Goal: Task Accomplishment & Management: Manage account settings

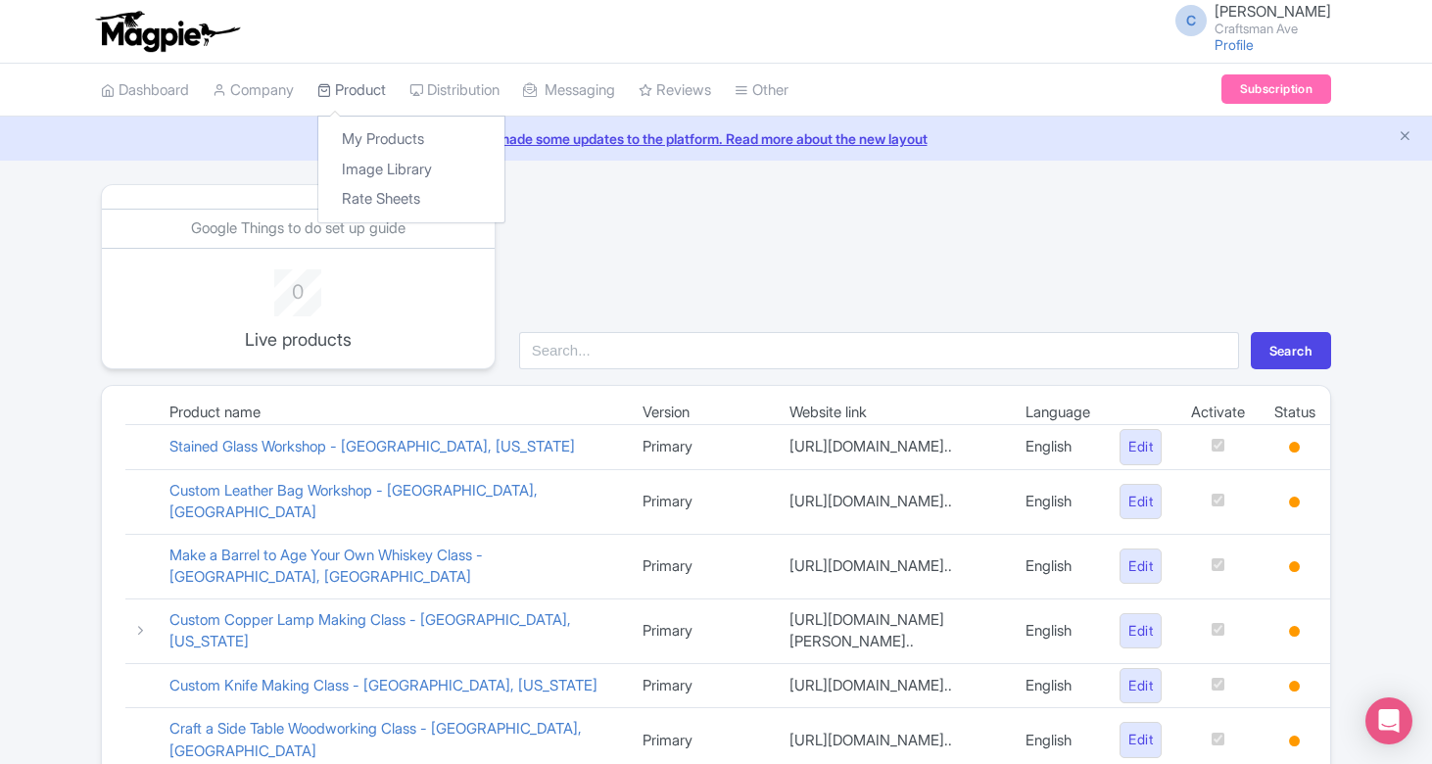
click at [352, 88] on link "Product" at bounding box center [351, 91] width 69 height 54
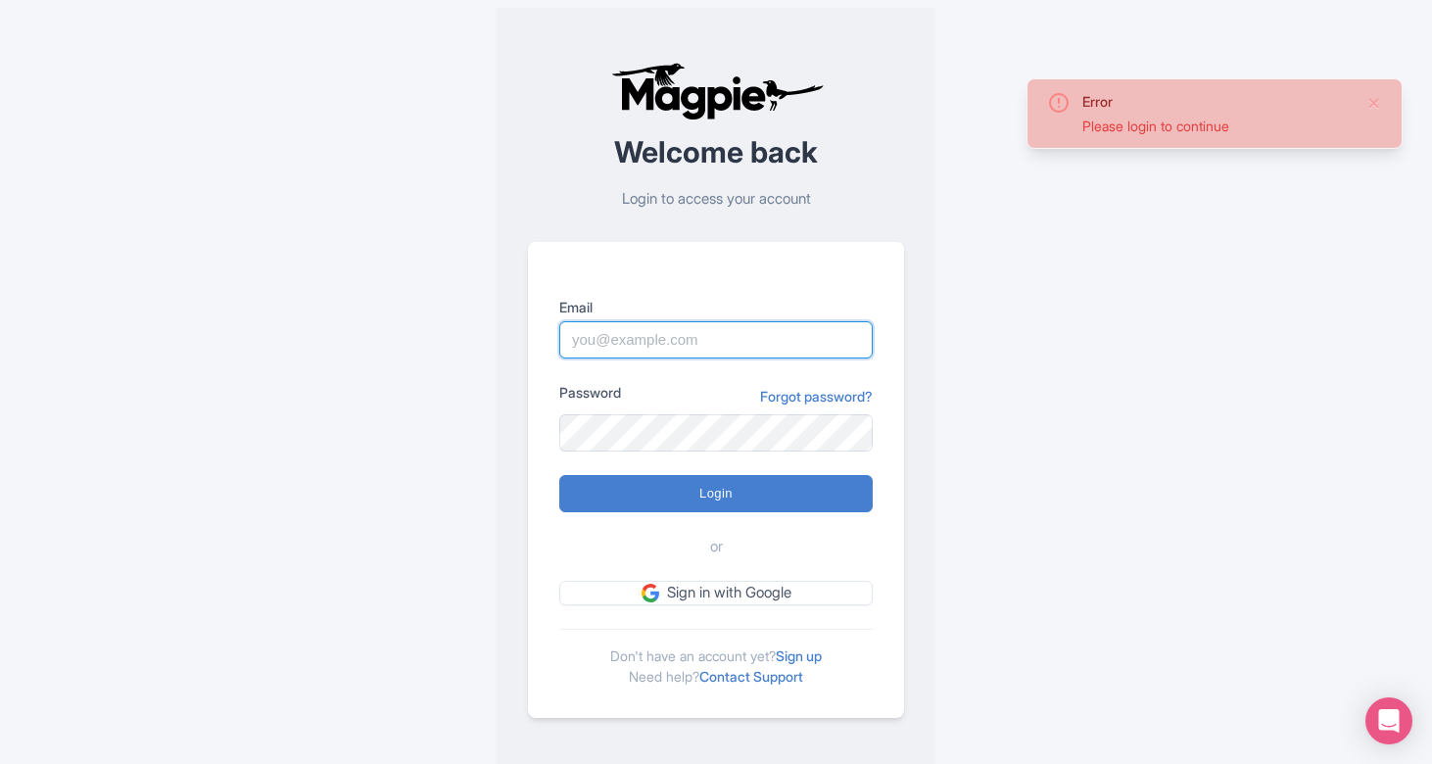
type input "[EMAIL_ADDRESS][DOMAIN_NAME]"
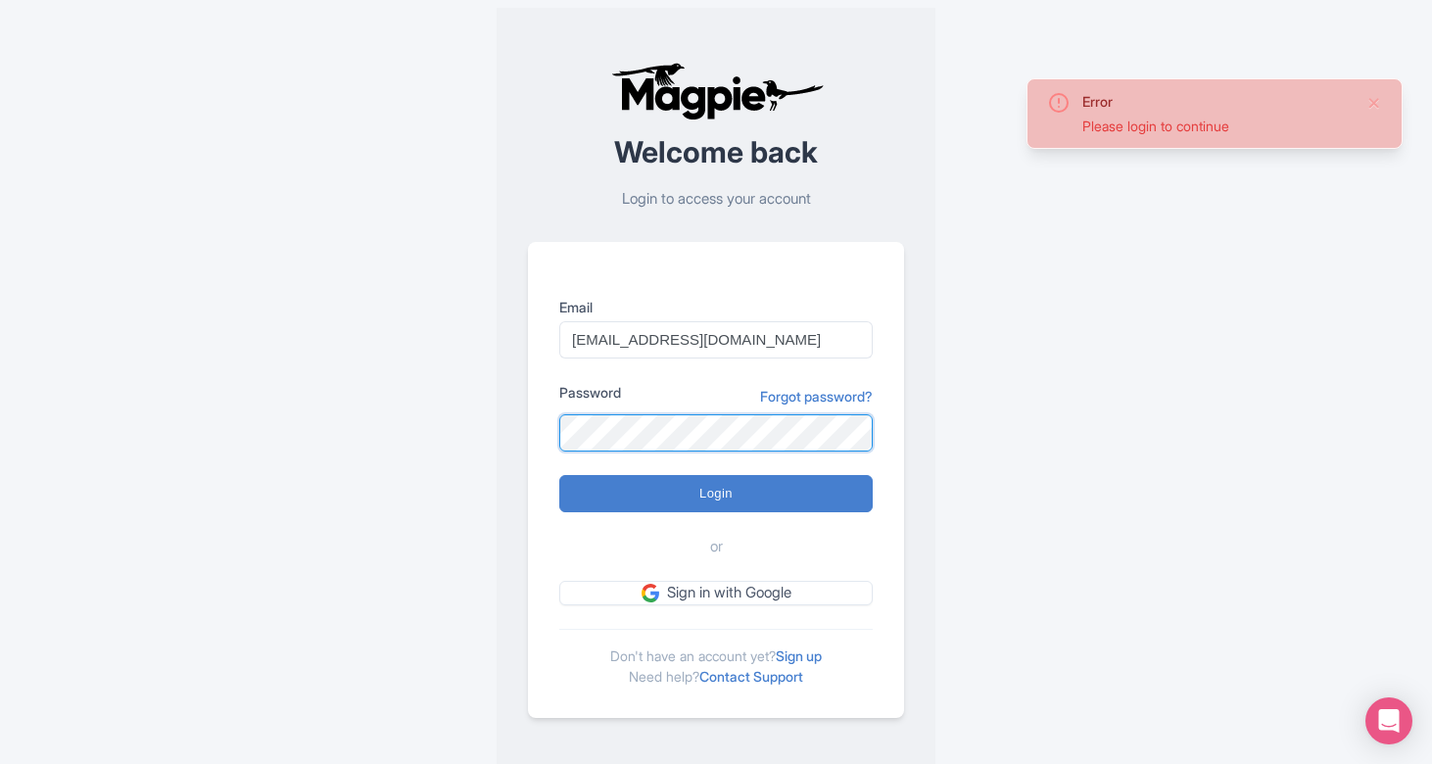
click at [716, 493] on input "Login" at bounding box center [715, 493] width 313 height 37
type input "Logging in..."
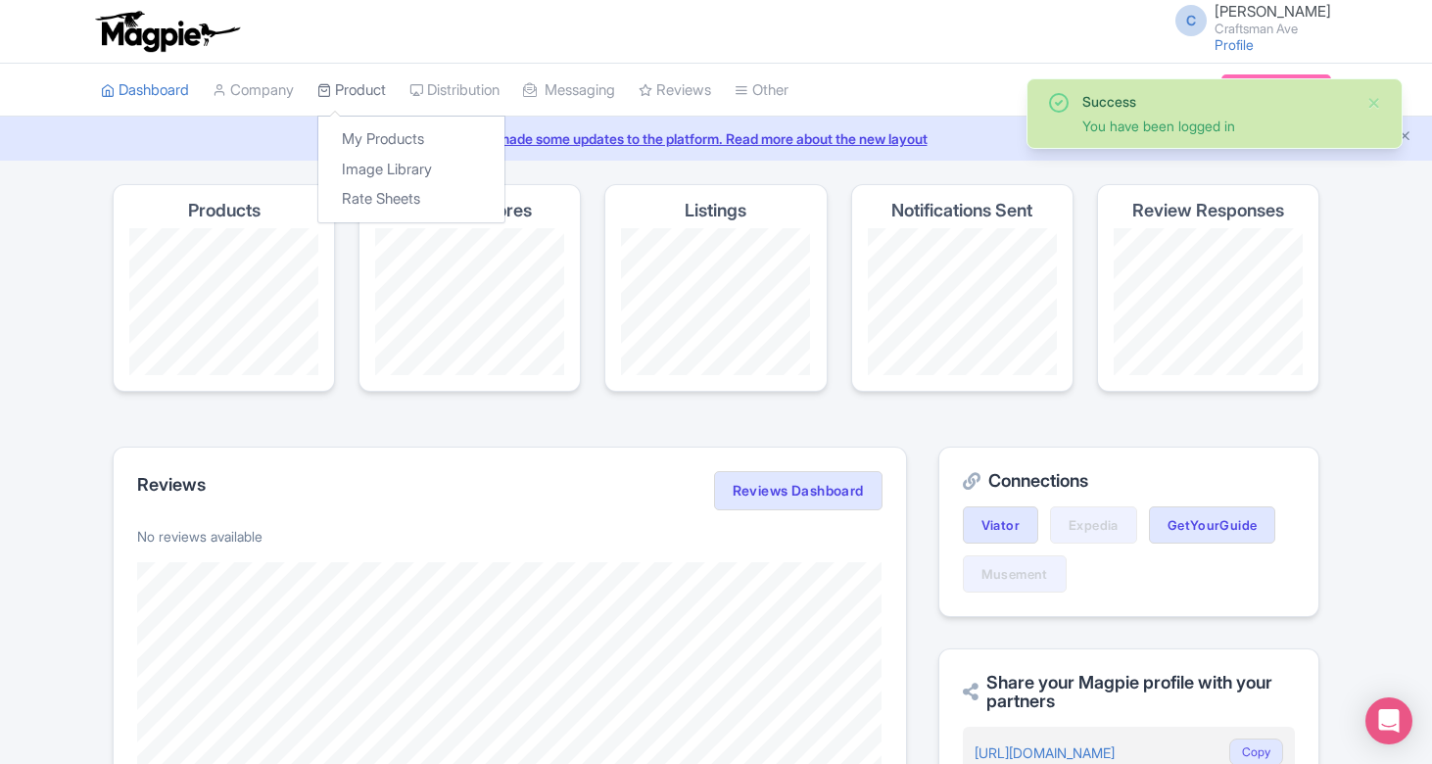
click at [347, 90] on link "Product" at bounding box center [351, 91] width 69 height 54
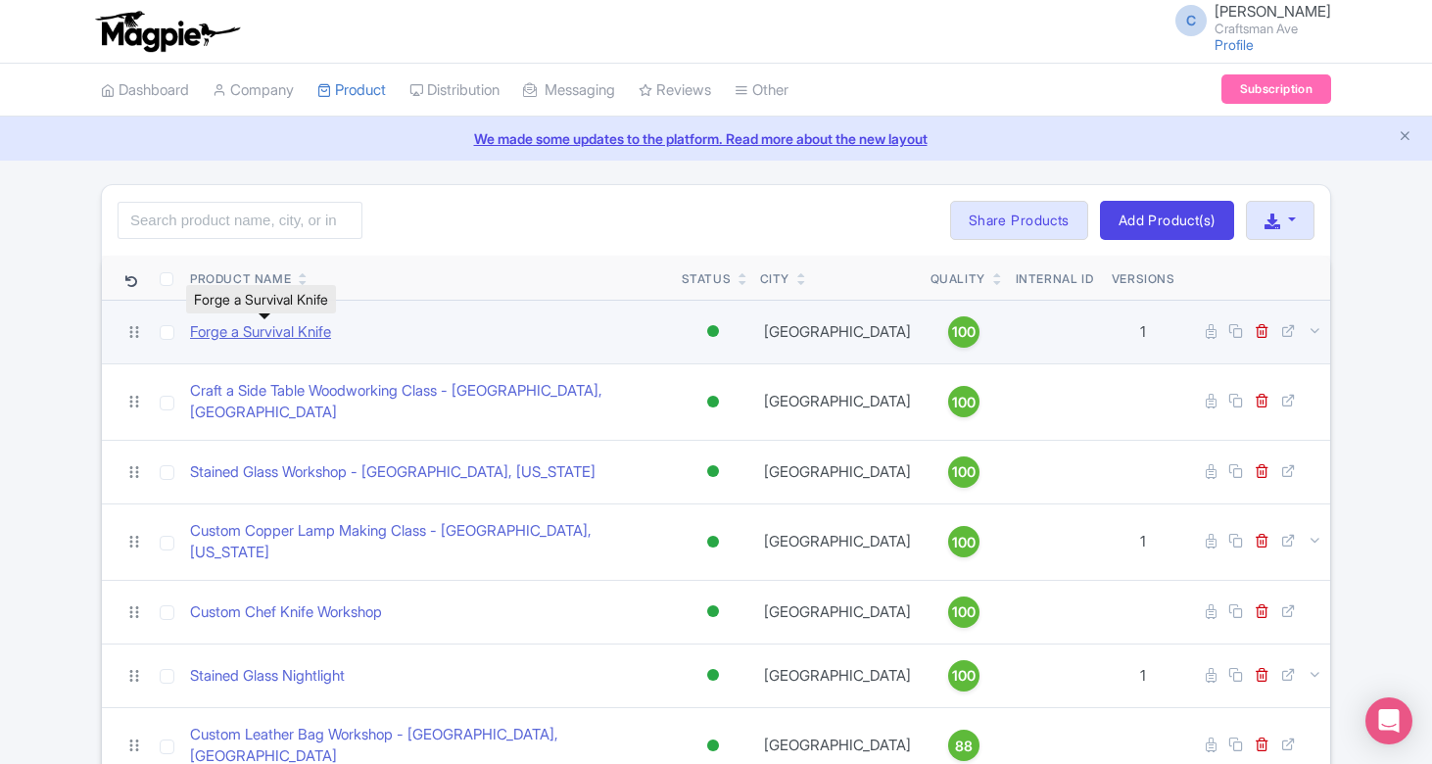
click at [275, 336] on link "Forge a Survival Knife" at bounding box center [260, 332] width 141 height 23
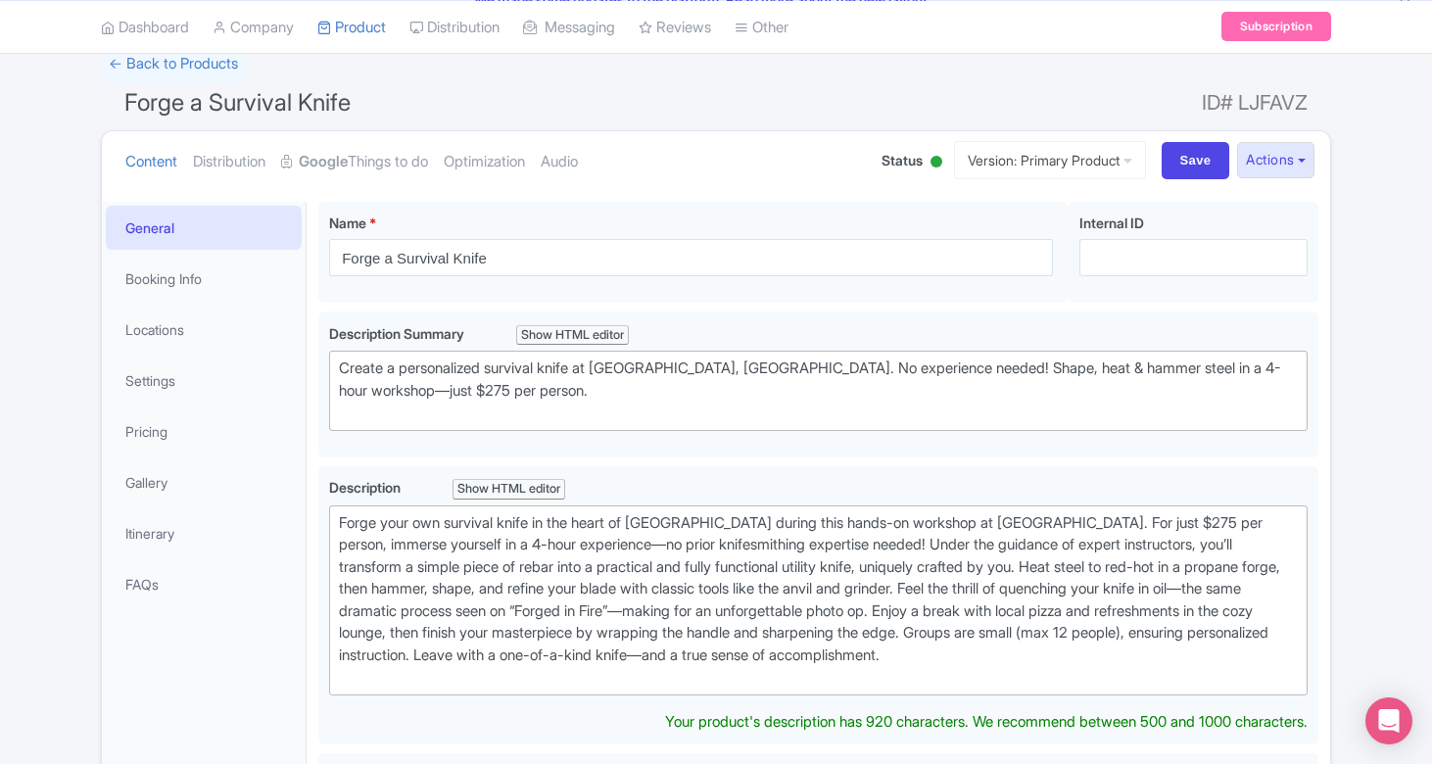
scroll to position [307, 0]
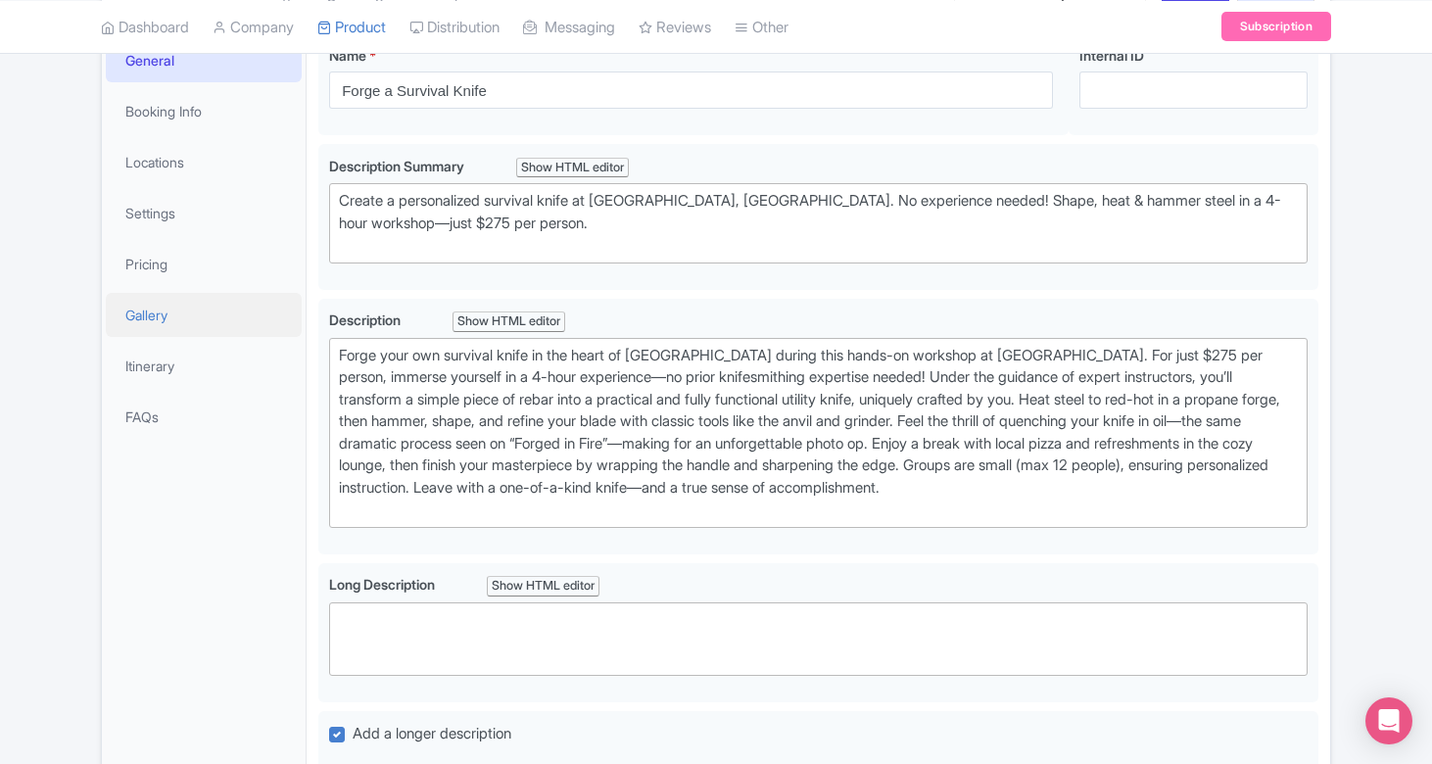
click at [175, 318] on link "Gallery" at bounding box center [204, 315] width 196 height 44
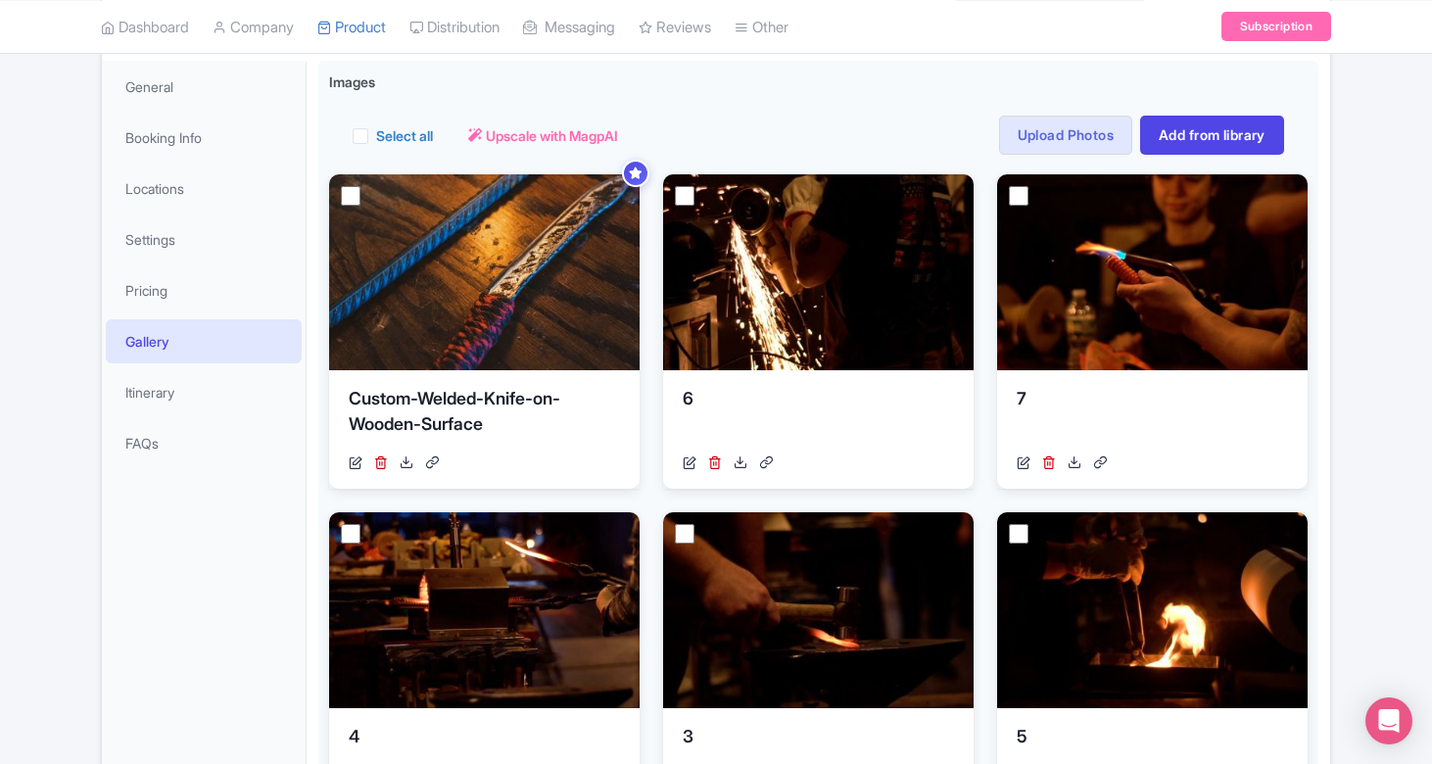
scroll to position [62, 0]
